Goal: Use online tool/utility: Use online tool/utility

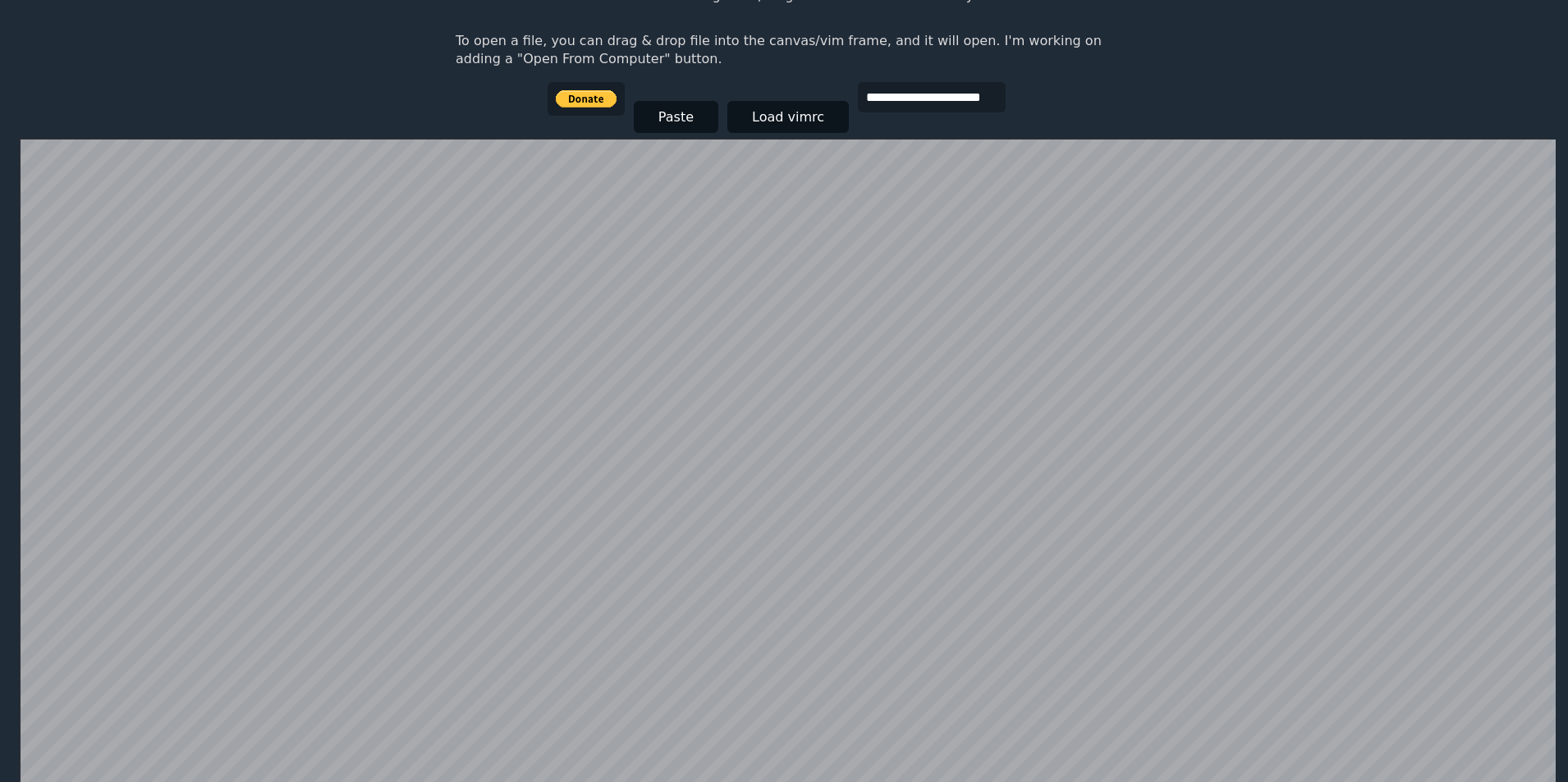
scroll to position [164, 0]
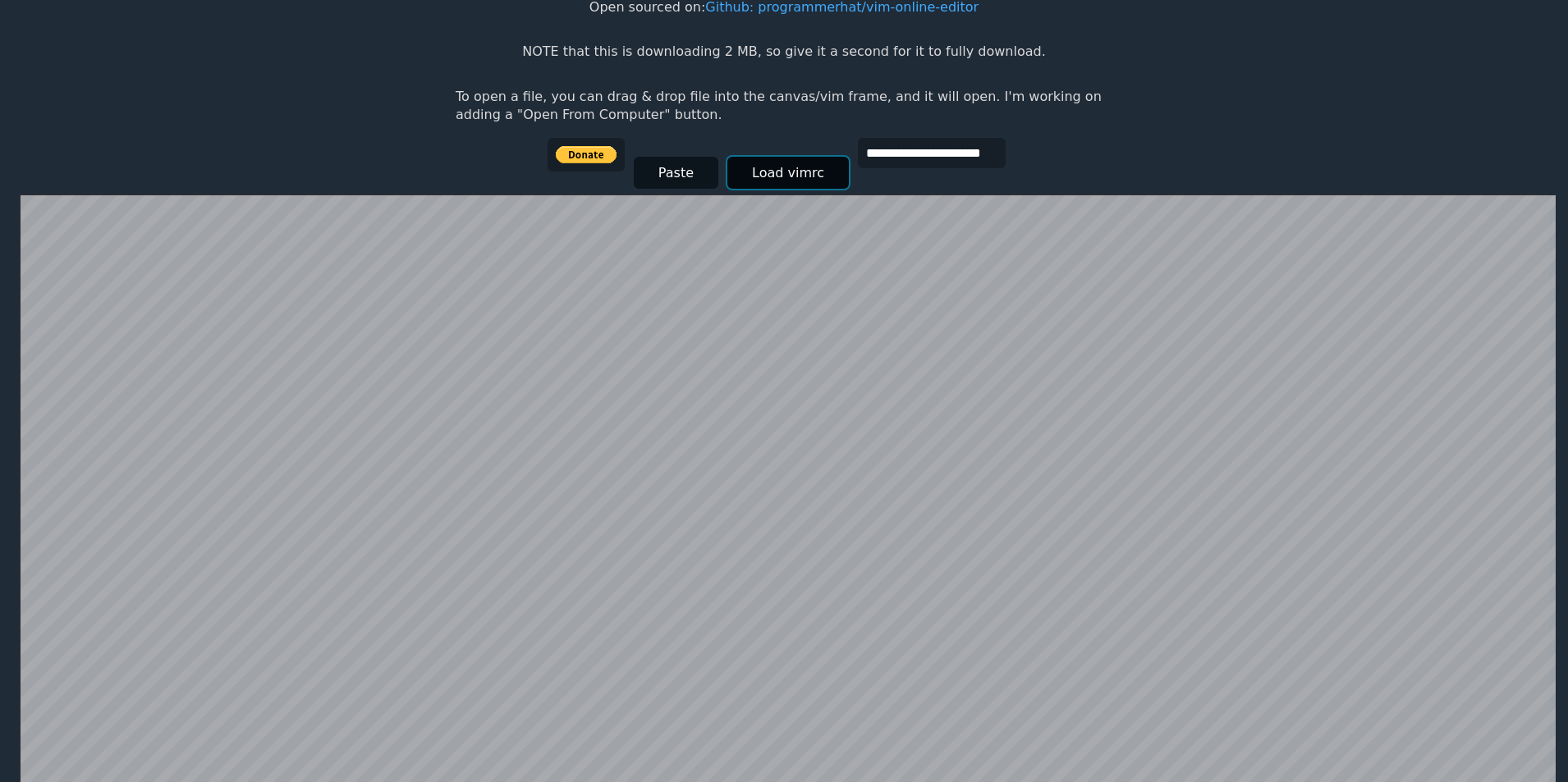
click at [775, 175] on button "Load vimrc" at bounding box center [788, 173] width 122 height 32
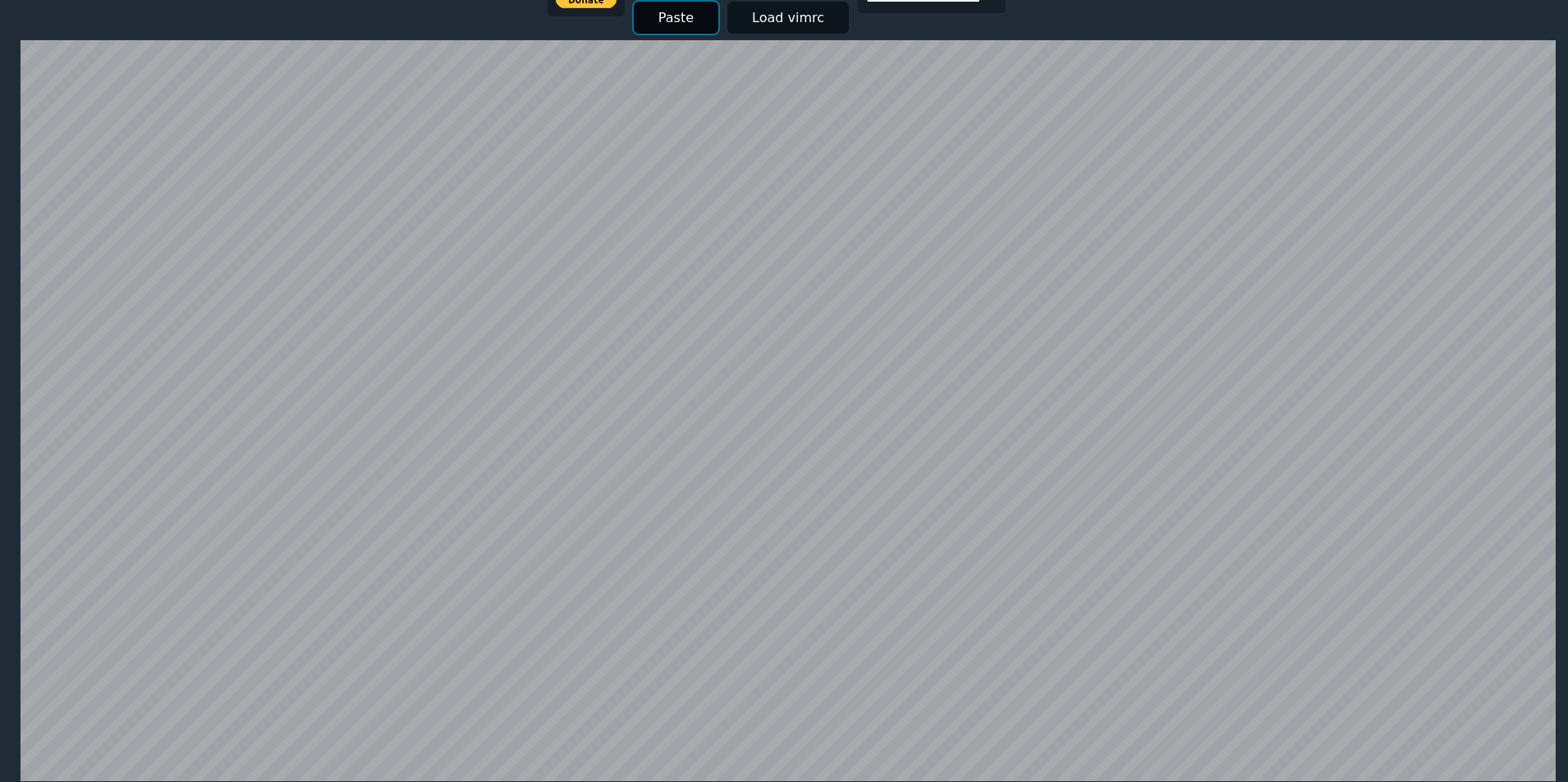
click at [685, 30] on button "Paste" at bounding box center [676, 18] width 85 height 32
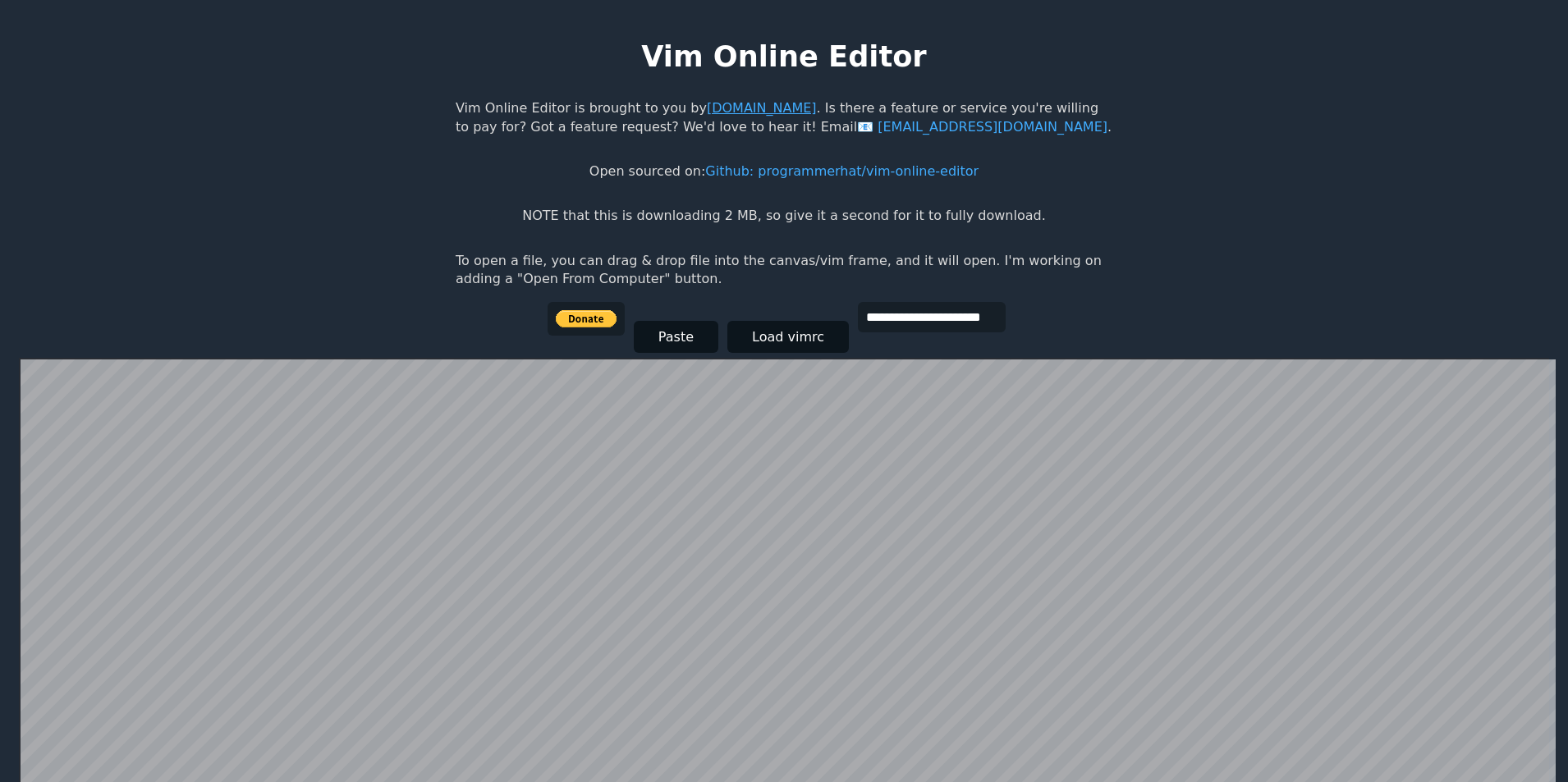
click at [768, 106] on link "[DOMAIN_NAME]" at bounding box center [761, 107] width 110 height 15
click at [905, 327] on input "**********" at bounding box center [932, 318] width 148 height 31
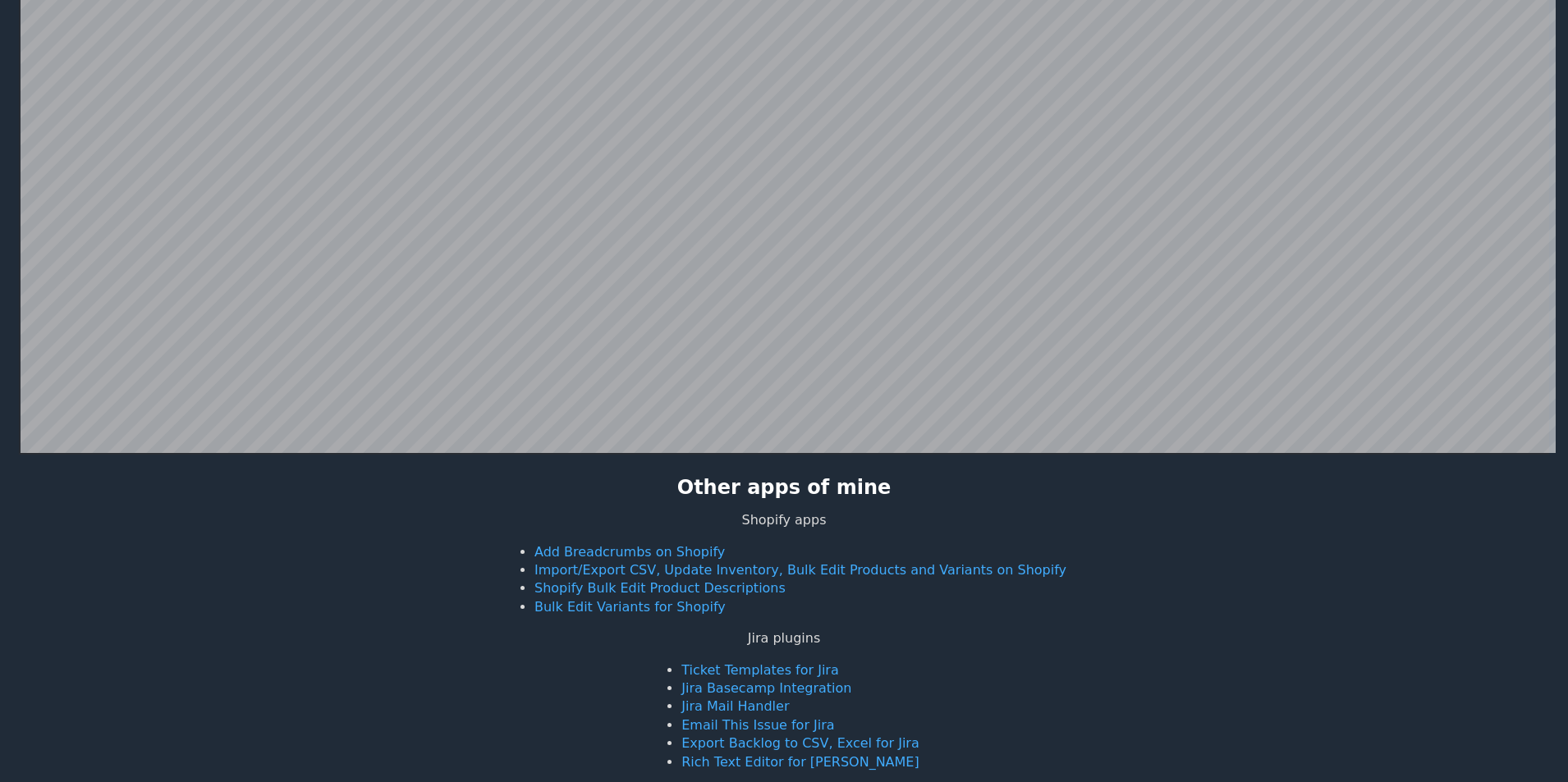
scroll to position [319, 0]
